Goal: Check status: Check status

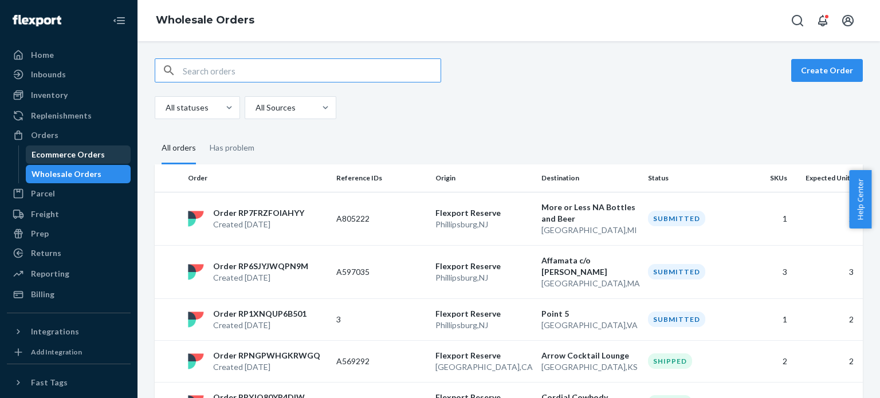
click at [93, 151] on div "Ecommerce Orders" at bounding box center [67, 154] width 73 height 11
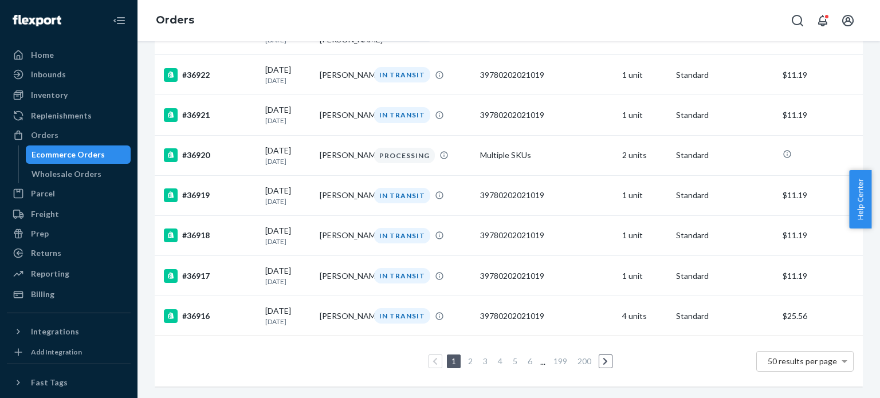
scroll to position [1916, 0]
click at [466, 356] on link "2" at bounding box center [470, 361] width 9 height 10
click at [484, 356] on link "3" at bounding box center [484, 361] width 9 height 10
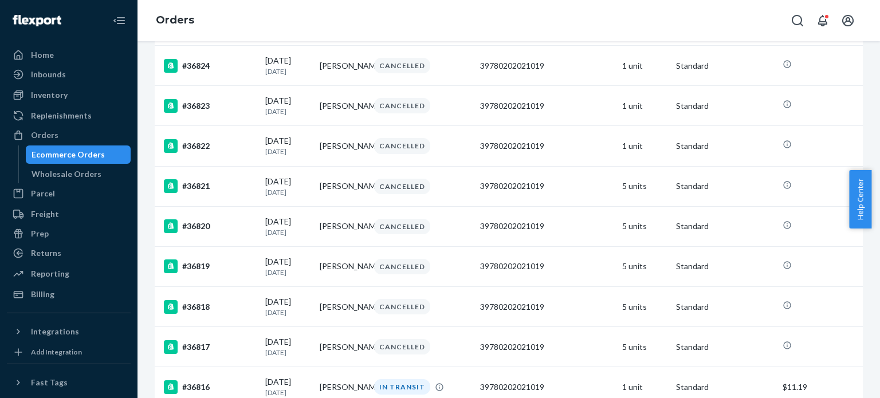
scroll to position [1908, 0]
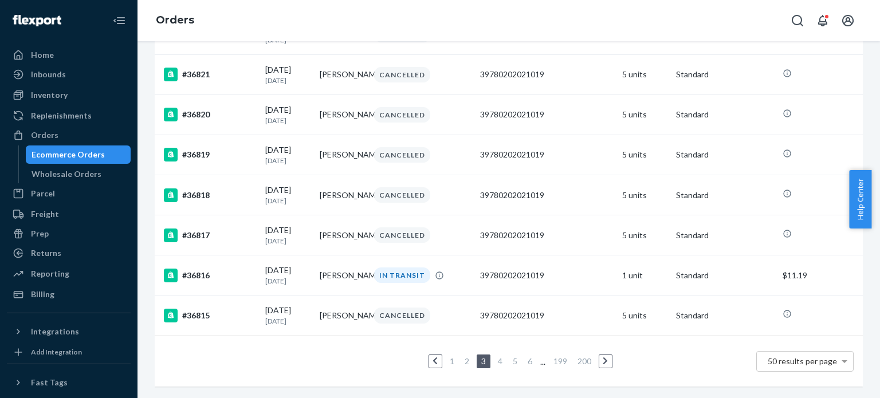
click at [497, 356] on link "4" at bounding box center [499, 361] width 9 height 10
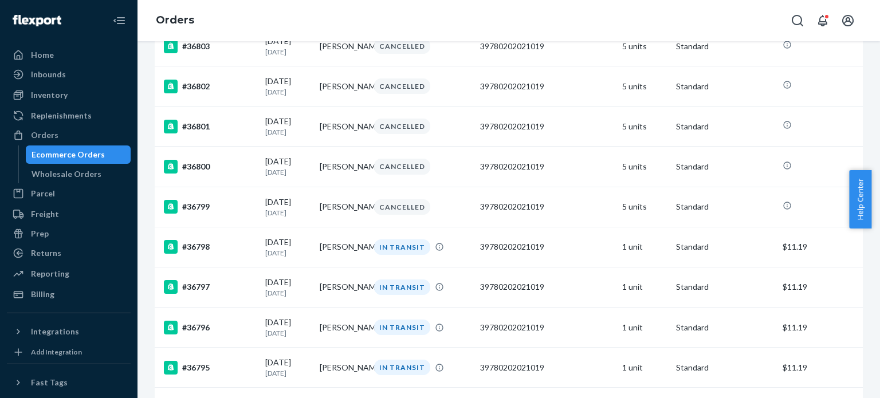
scroll to position [763, 0]
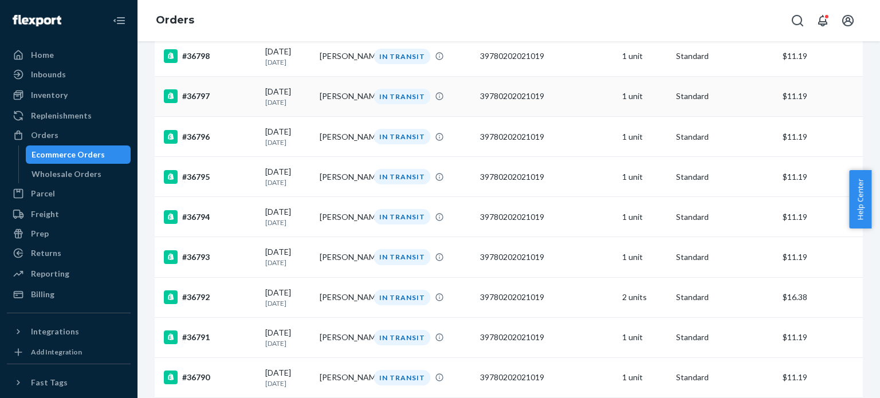
click at [301, 107] on p "[DATE]" at bounding box center [287, 102] width 45 height 10
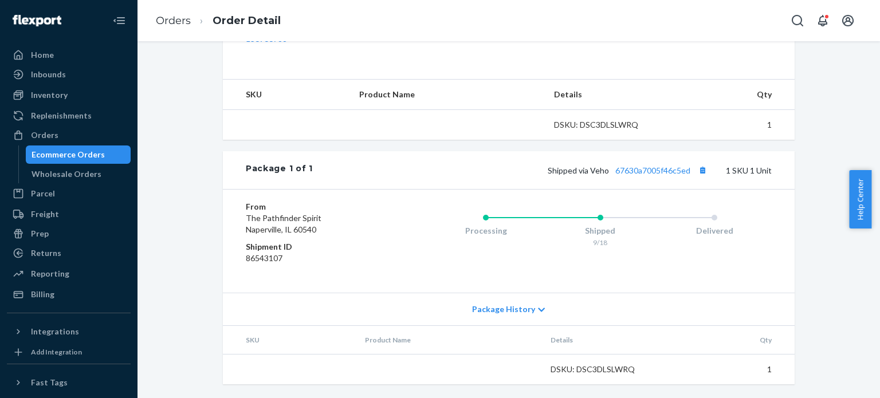
scroll to position [402, 0]
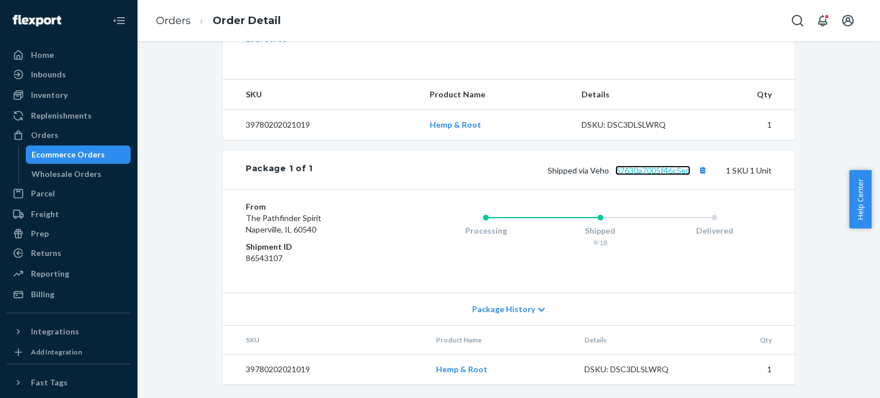
click at [641, 172] on link "67630a7005f46c5ed" at bounding box center [652, 170] width 75 height 10
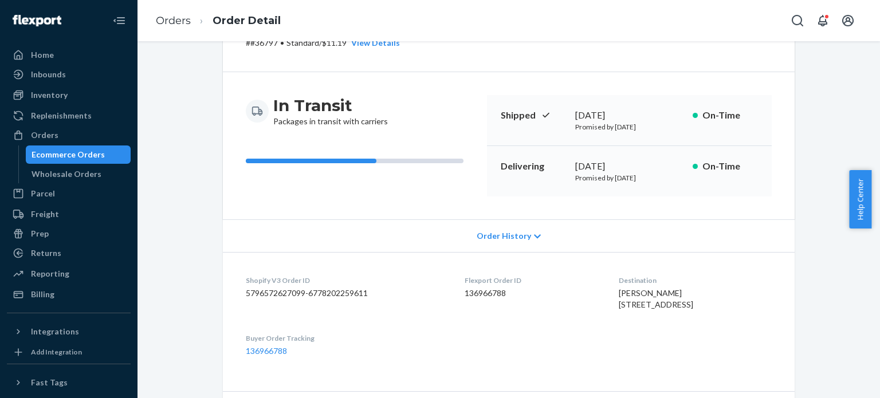
scroll to position [21, 0]
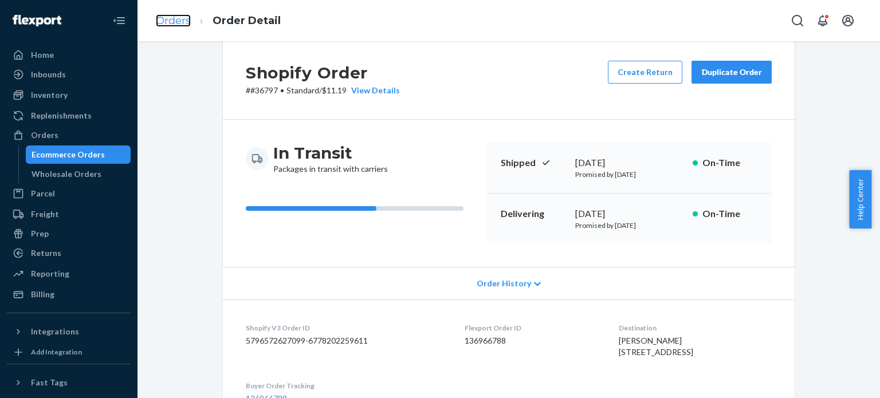
click at [165, 21] on link "Orders" at bounding box center [173, 20] width 35 height 13
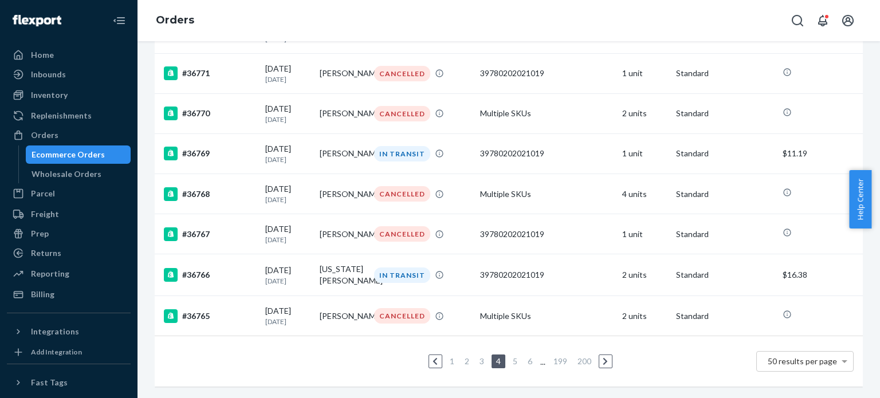
scroll to position [1894, 0]
click at [477, 356] on link "3" at bounding box center [481, 361] width 9 height 10
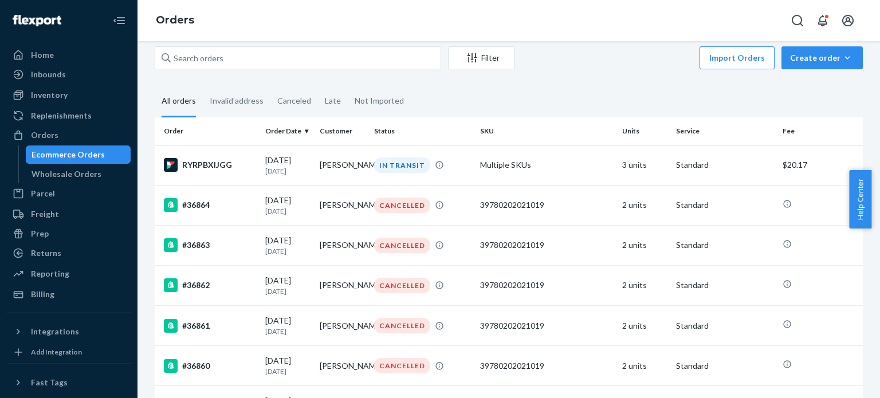
scroll to position [5, 0]
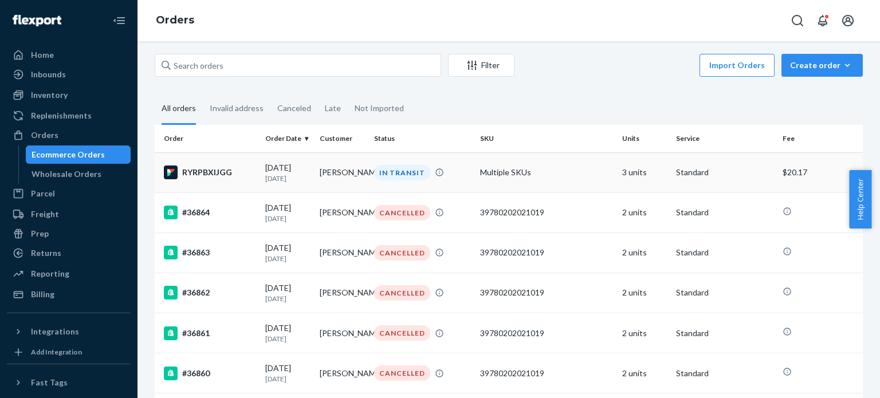
click at [204, 173] on div "RYRPBXIJGG" at bounding box center [210, 172] width 92 height 14
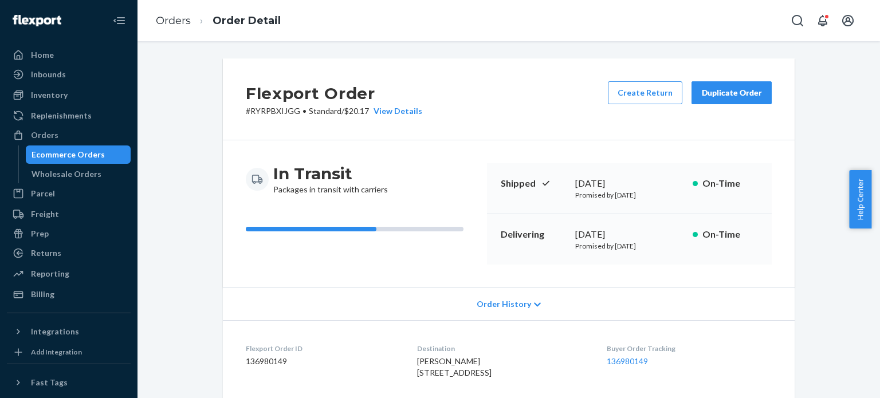
click at [94, 157] on div "Ecommerce Orders" at bounding box center [67, 154] width 73 height 11
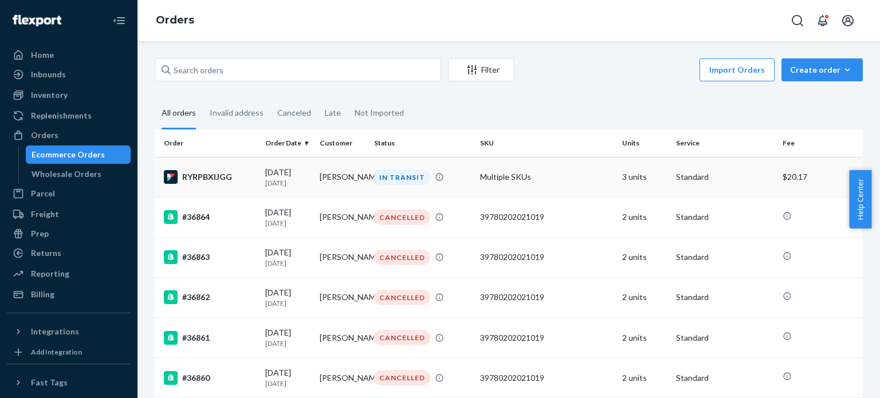
click at [208, 176] on div "RYRPBXIJGG" at bounding box center [210, 177] width 92 height 14
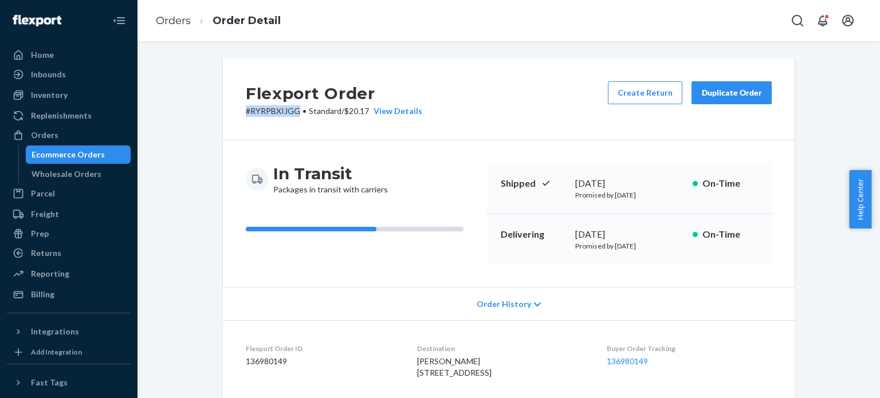
drag, startPoint x: 295, startPoint y: 114, endPoint x: 236, endPoint y: 113, distance: 59.6
click at [236, 113] on div "Flexport Order # RYRPBXIJGG • Standard / $20.17 View Details Create Return Dupl…" at bounding box center [508, 99] width 571 height 82
copy p "# RYRPBXIJGG"
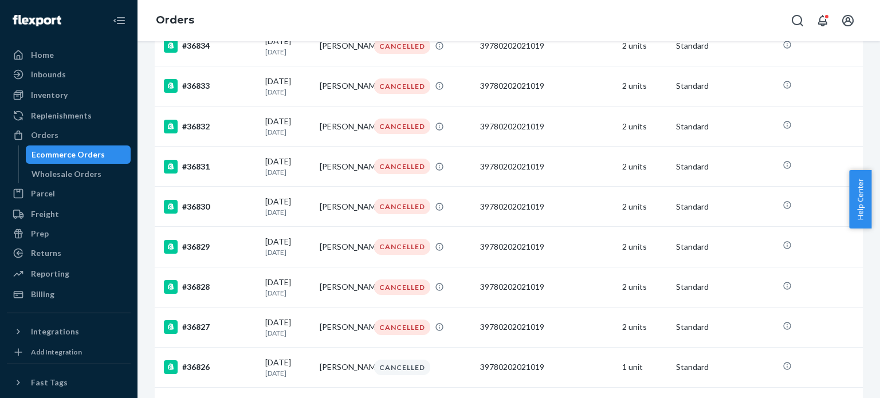
scroll to position [1913, 0]
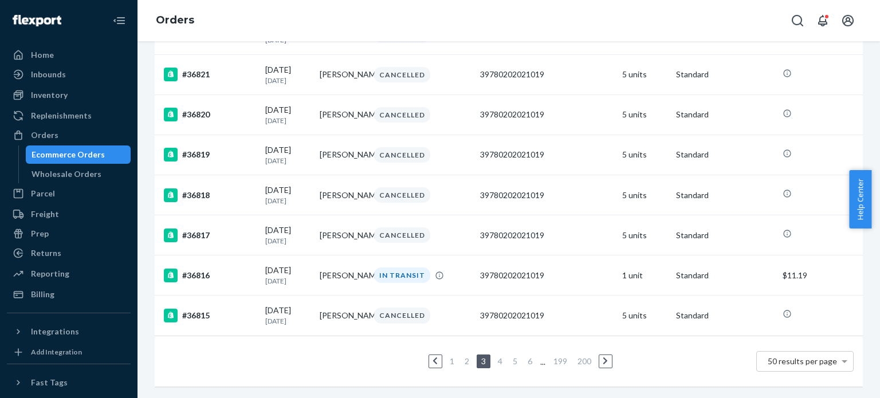
click at [463, 356] on link "2" at bounding box center [466, 361] width 9 height 10
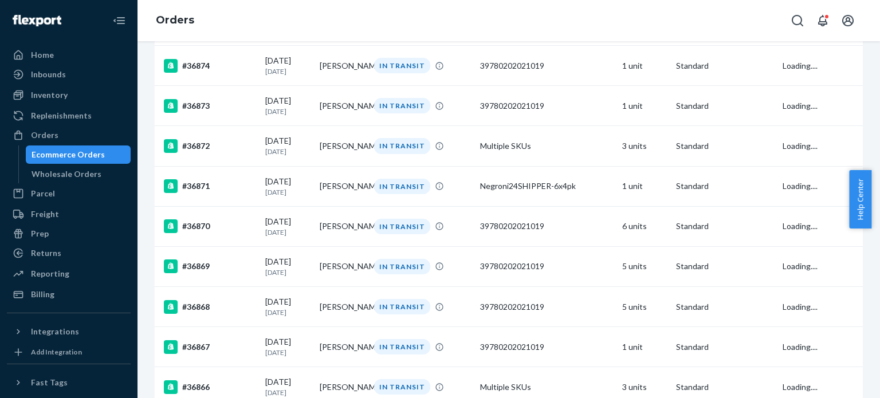
scroll to position [1905, 0]
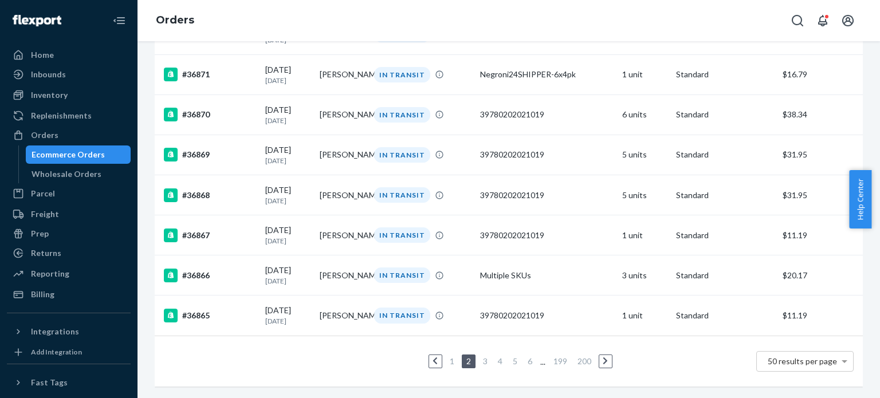
click at [447, 356] on link "1" at bounding box center [451, 361] width 9 height 10
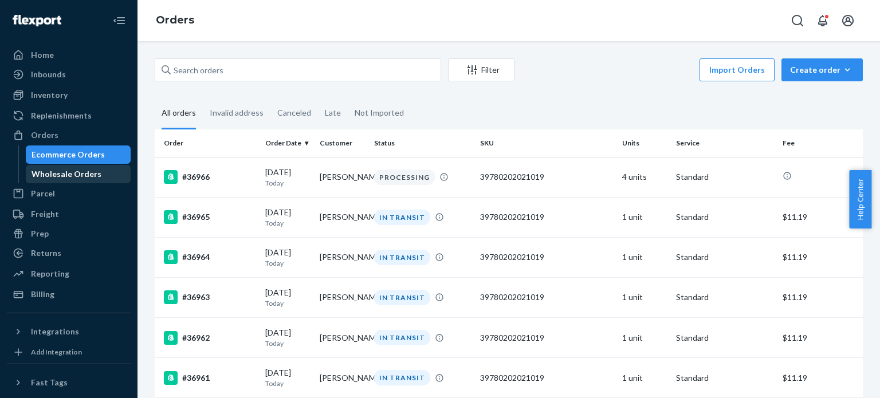
click at [75, 173] on div "Wholesale Orders" at bounding box center [66, 173] width 70 height 11
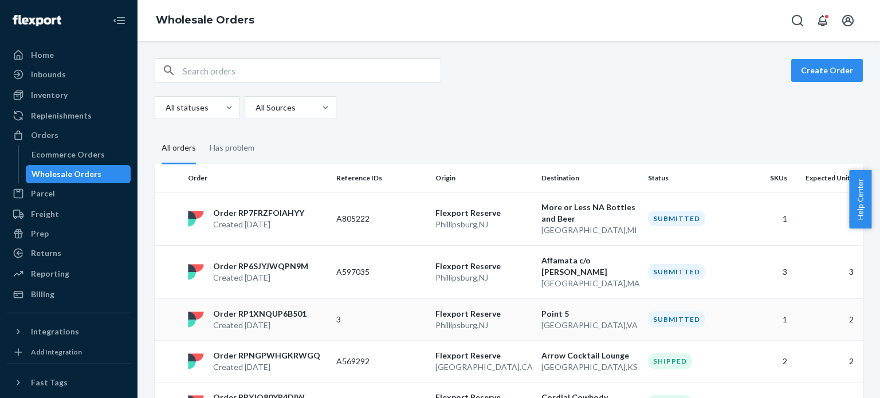
click at [342, 318] on p "3" at bounding box center [381, 319] width 90 height 11
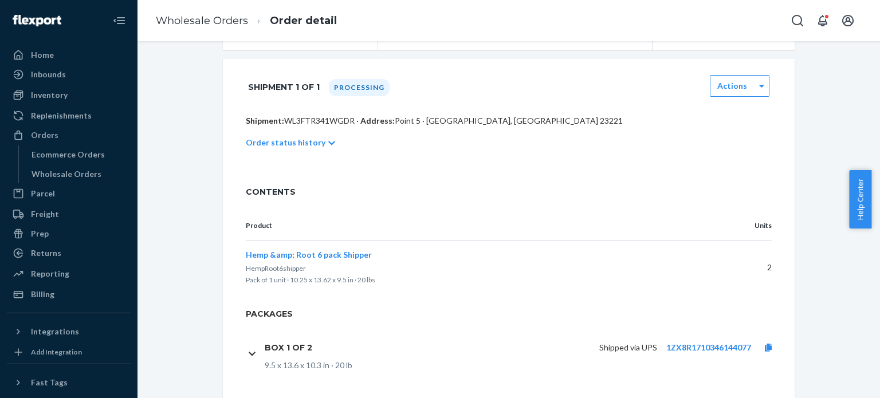
scroll to position [270, 0]
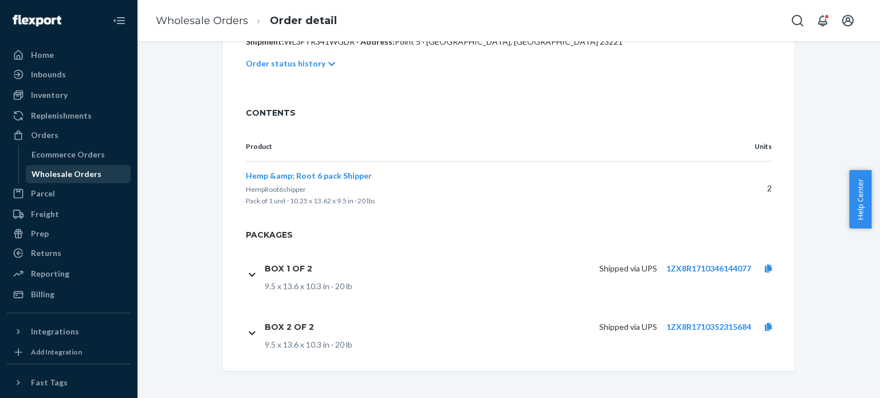
click at [73, 171] on div "Wholesale Orders" at bounding box center [66, 173] width 70 height 11
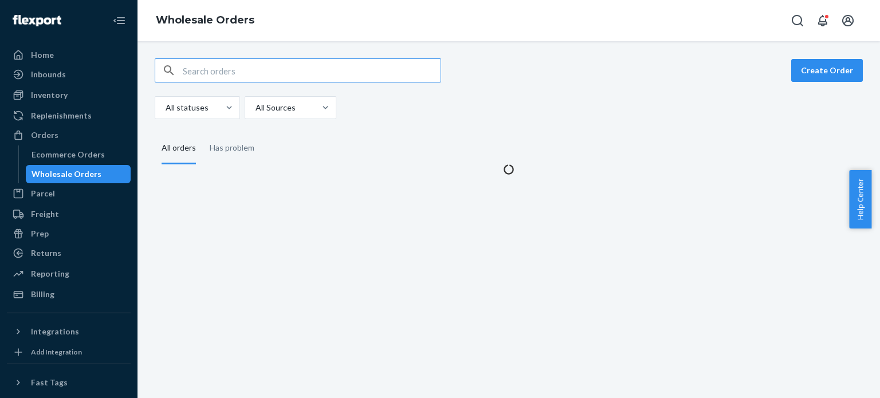
click at [286, 75] on input "text" at bounding box center [312, 70] width 258 height 23
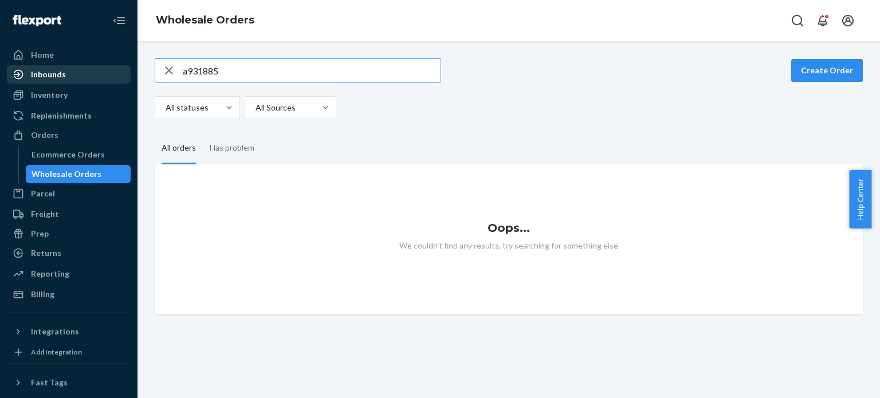
drag, startPoint x: 219, startPoint y: 73, endPoint x: 55, endPoint y: 66, distance: 164.5
click at [55, 66] on div "Home Inbounds Shipping Plans Problems Inventory Products Replenishments Orders …" at bounding box center [440, 199] width 880 height 398
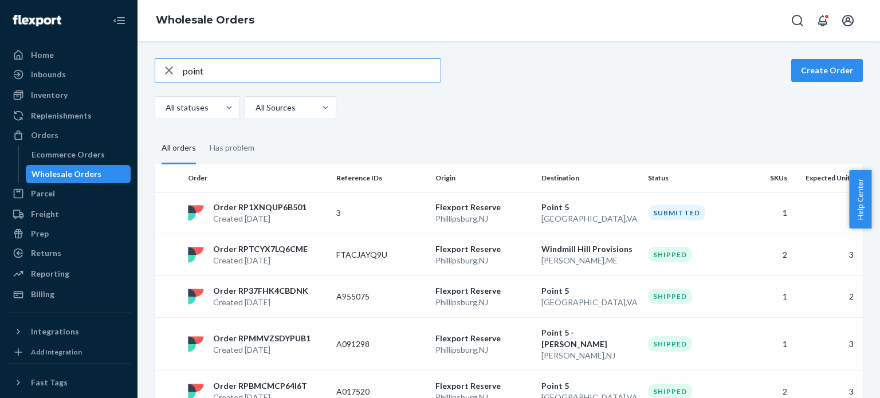
type input "point"
click at [172, 75] on icon "button" at bounding box center [169, 70] width 14 height 23
